Goal: Navigation & Orientation: Find specific page/section

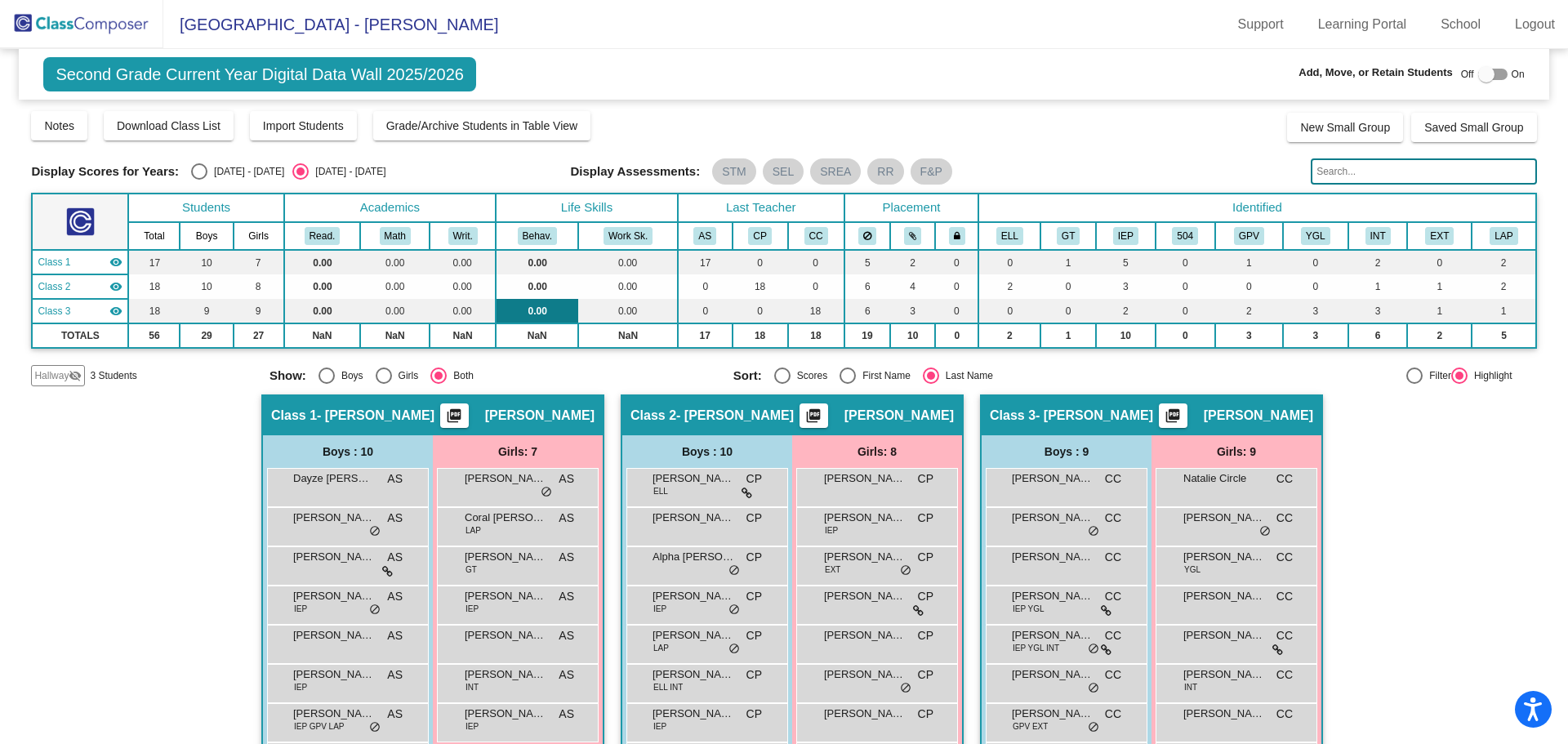
scroll to position [142, 0]
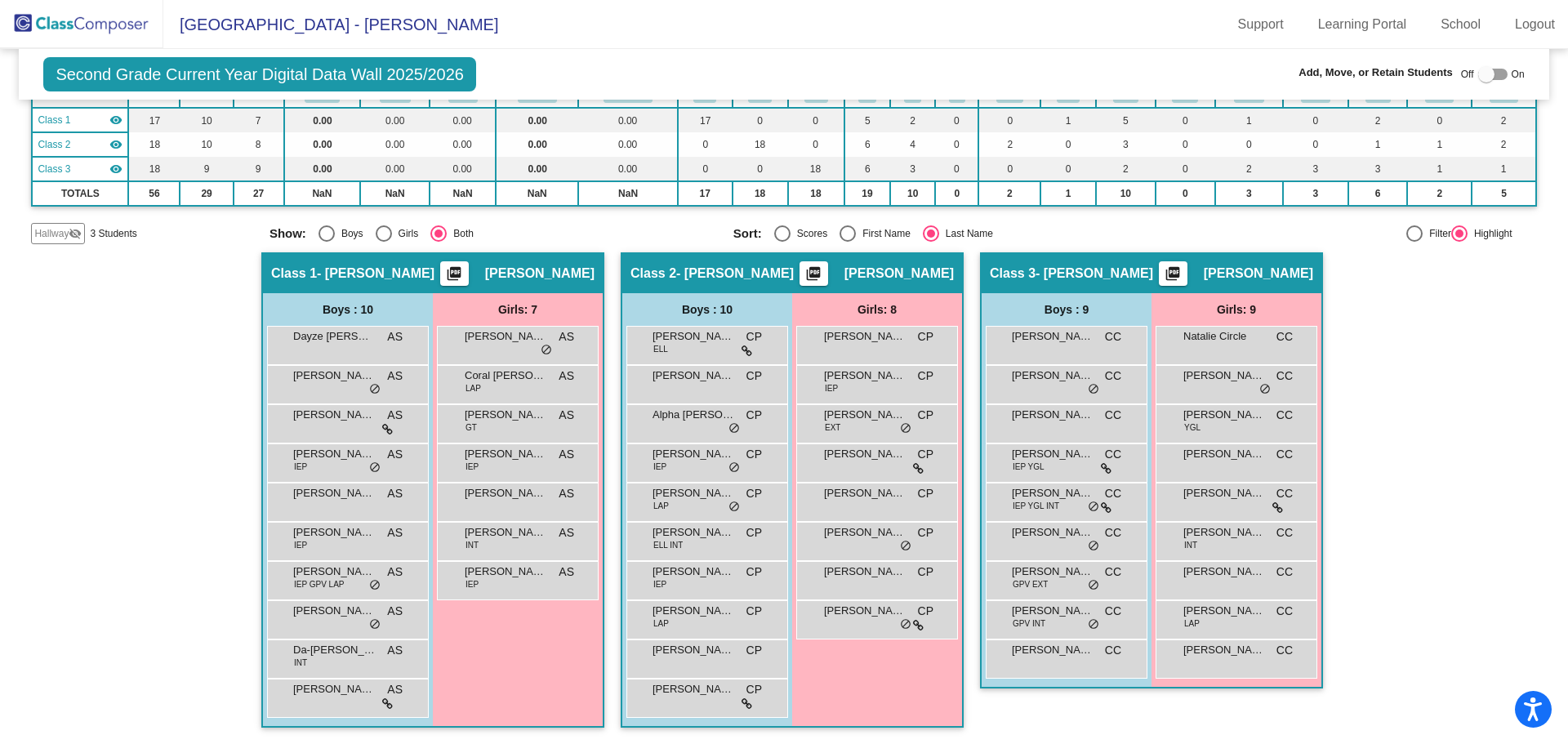
drag, startPoint x: 55, startPoint y: 14, endPoint x: 166, endPoint y: 36, distance: 113.2
click at [57, 14] on img at bounding box center [81, 24] width 163 height 48
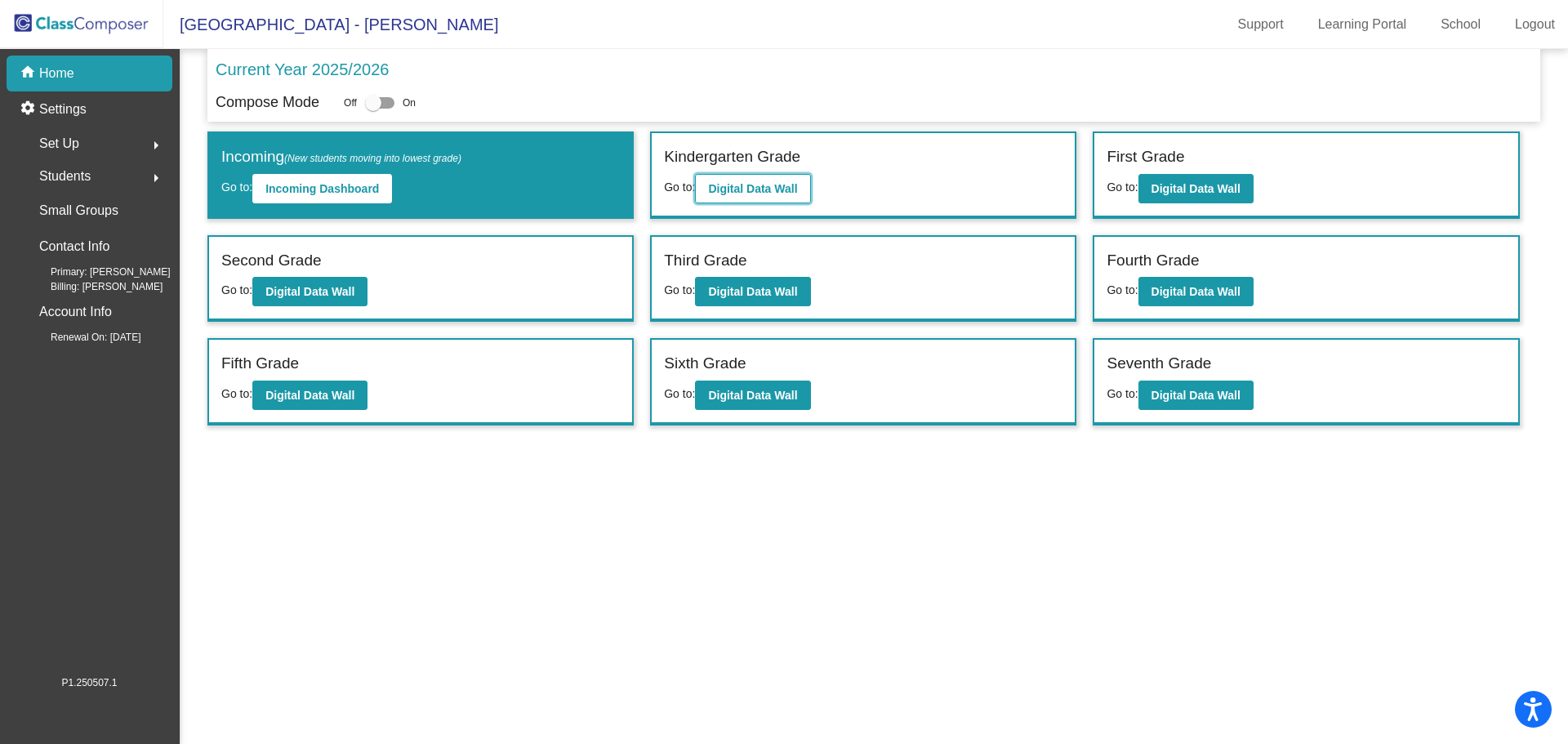
click at [797, 194] on b "Digital Data Wall" at bounding box center [752, 189] width 89 height 13
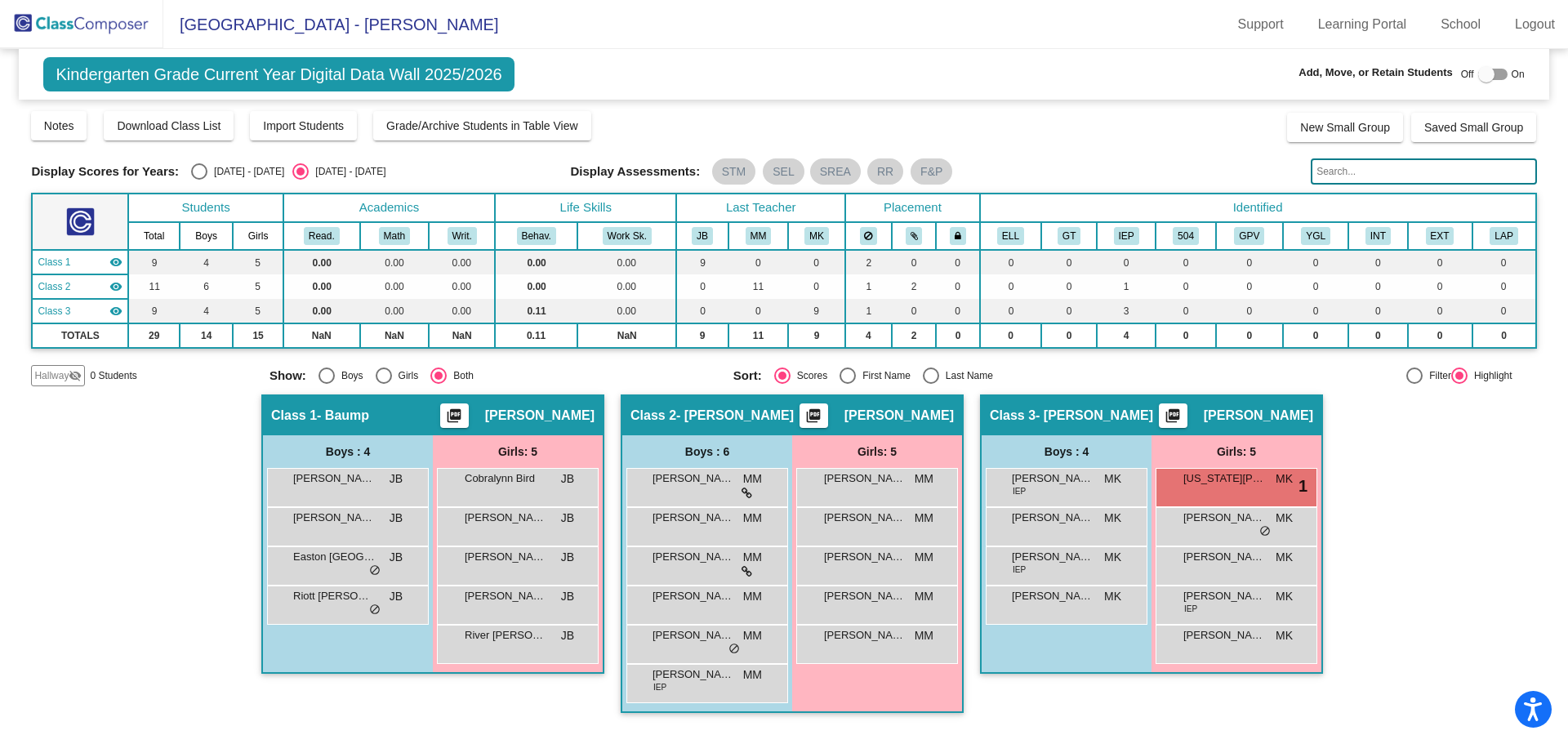
click at [936, 373] on div "Select an option" at bounding box center [932, 376] width 17 height 17
click at [931, 384] on input "Last Name" at bounding box center [931, 384] width 1 height 1
radio input "true"
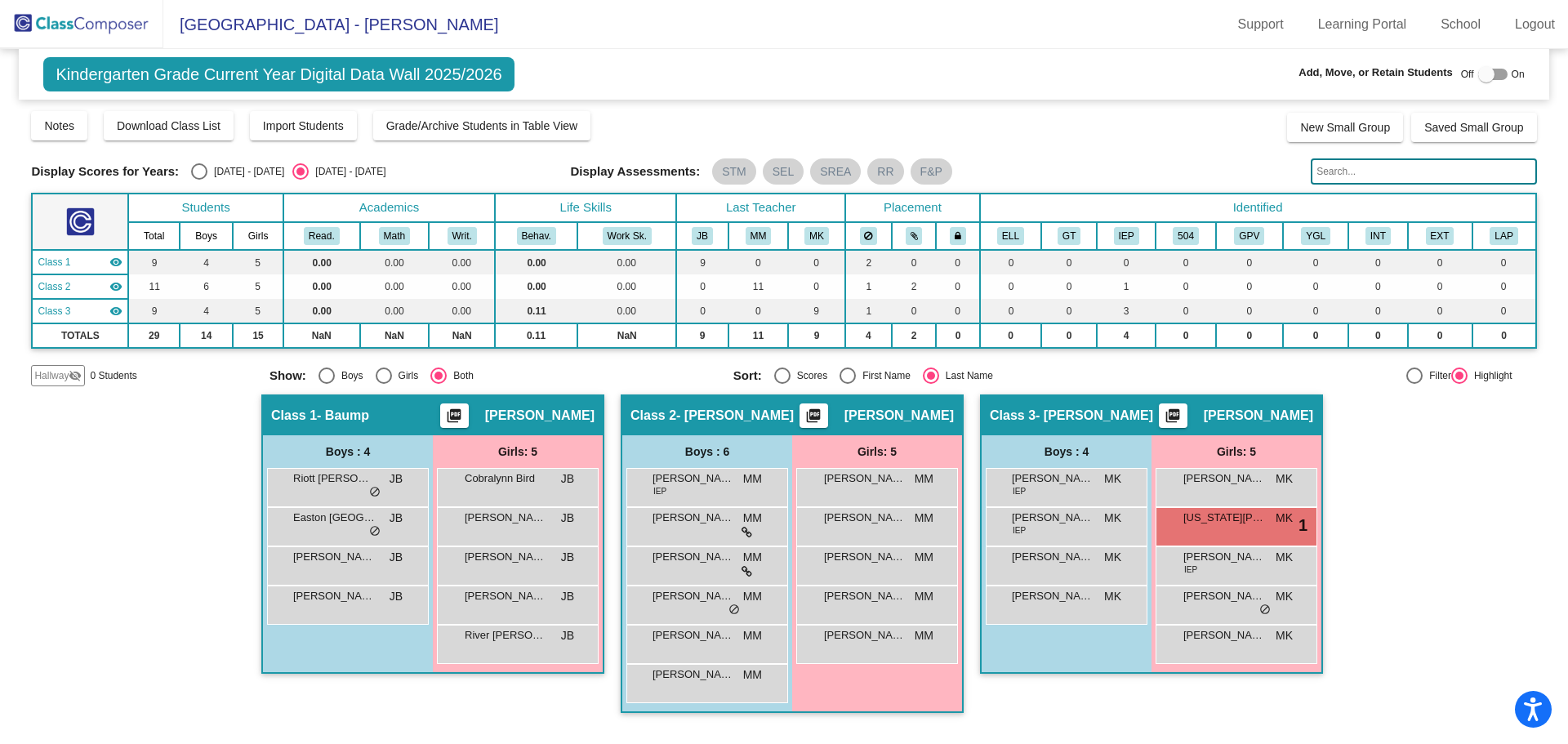
click at [61, 30] on img at bounding box center [81, 24] width 163 height 48
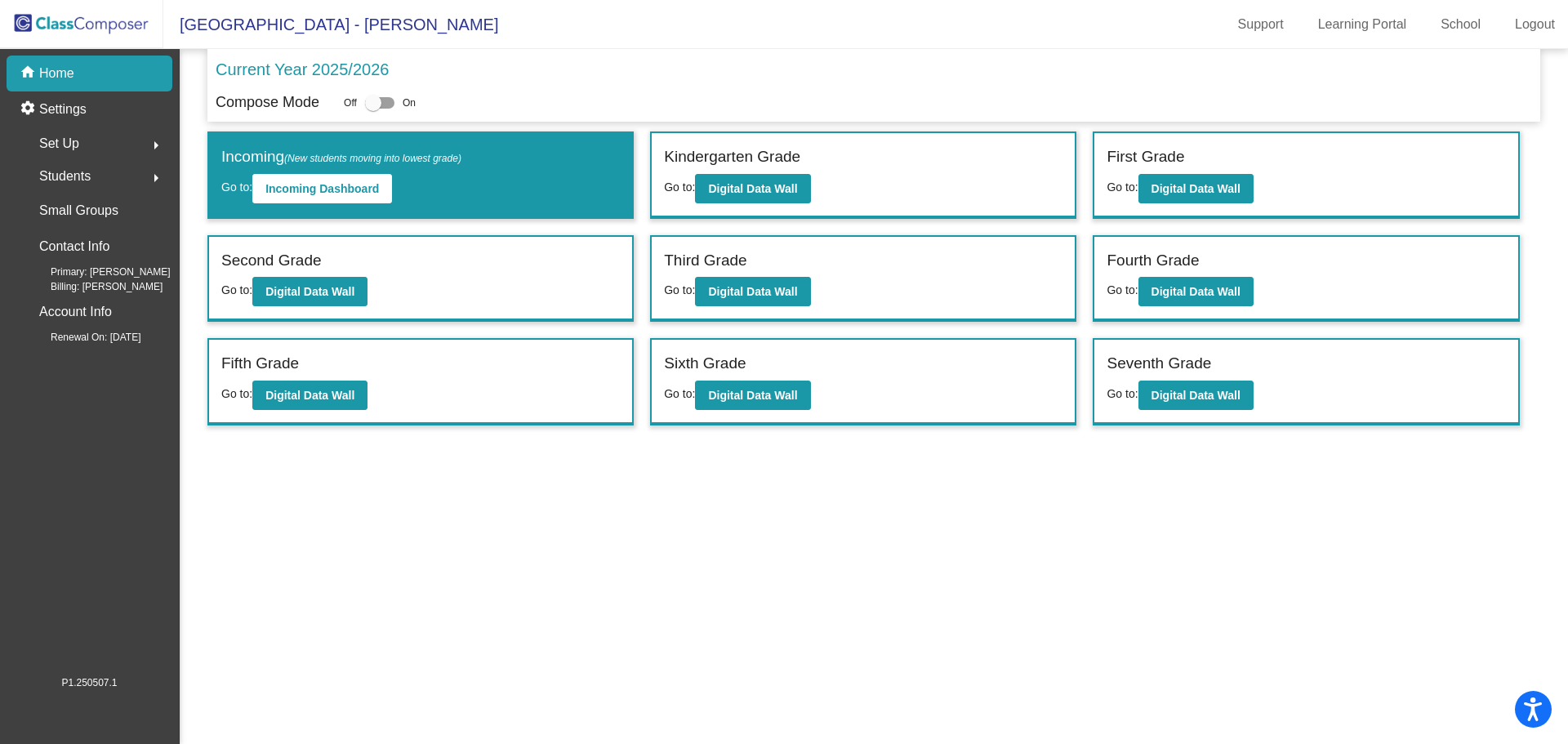
click at [81, 144] on div "Set Up arrow_right" at bounding box center [94, 143] width 156 height 32
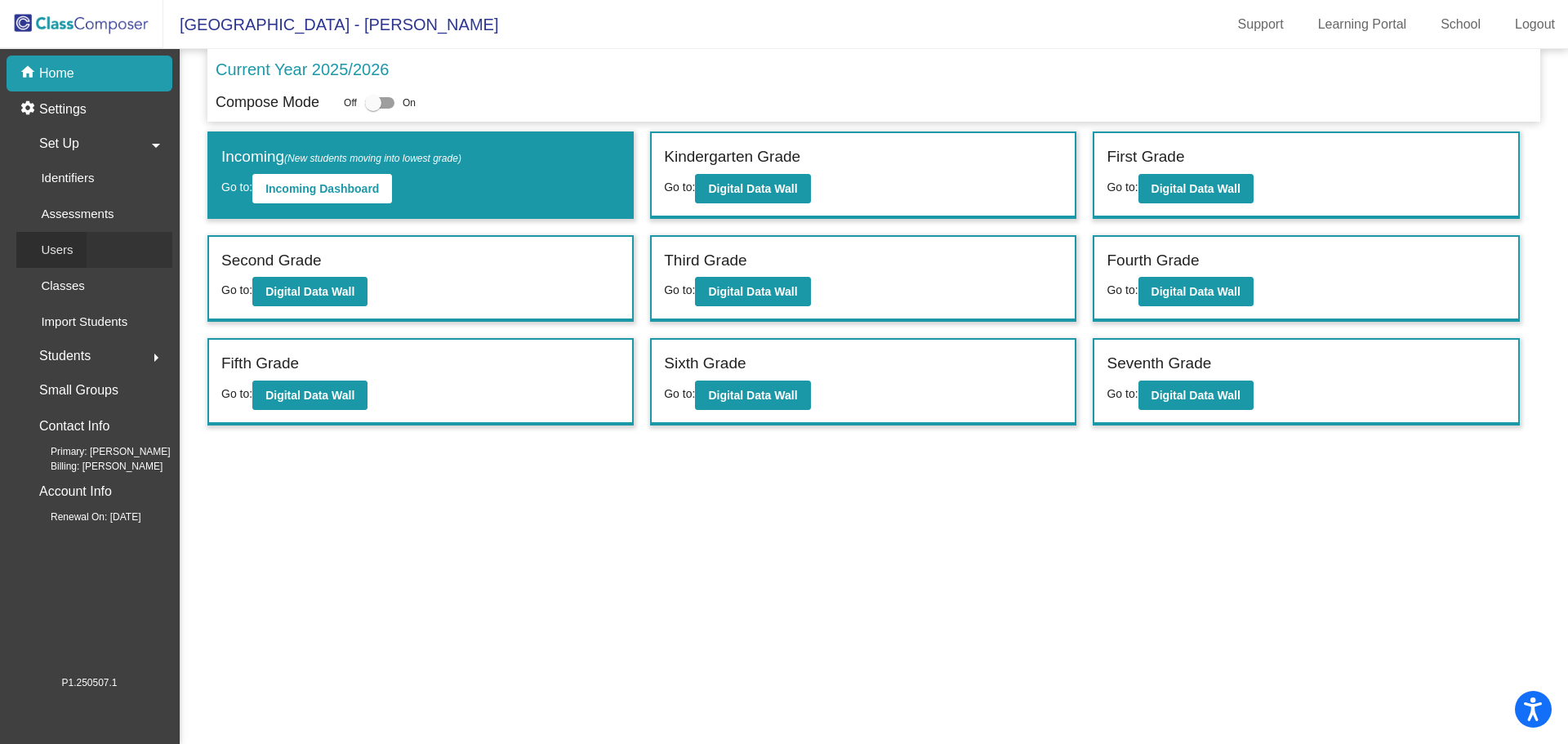
click at [48, 261] on div "Users" at bounding box center [52, 250] width 70 height 36
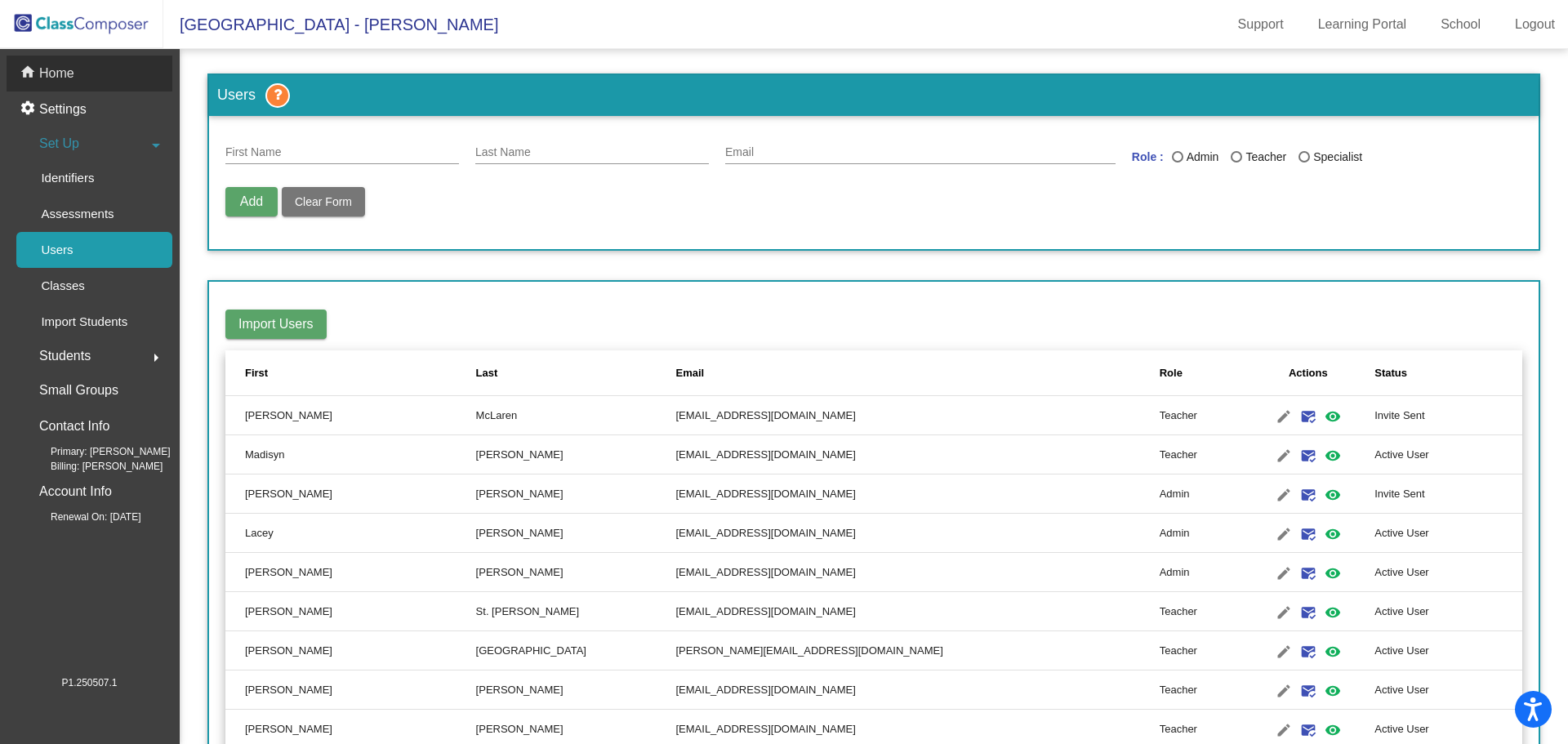
click at [46, 70] on p "Home" at bounding box center [57, 73] width 35 height 19
